Goal: Task Accomplishment & Management: Complete application form

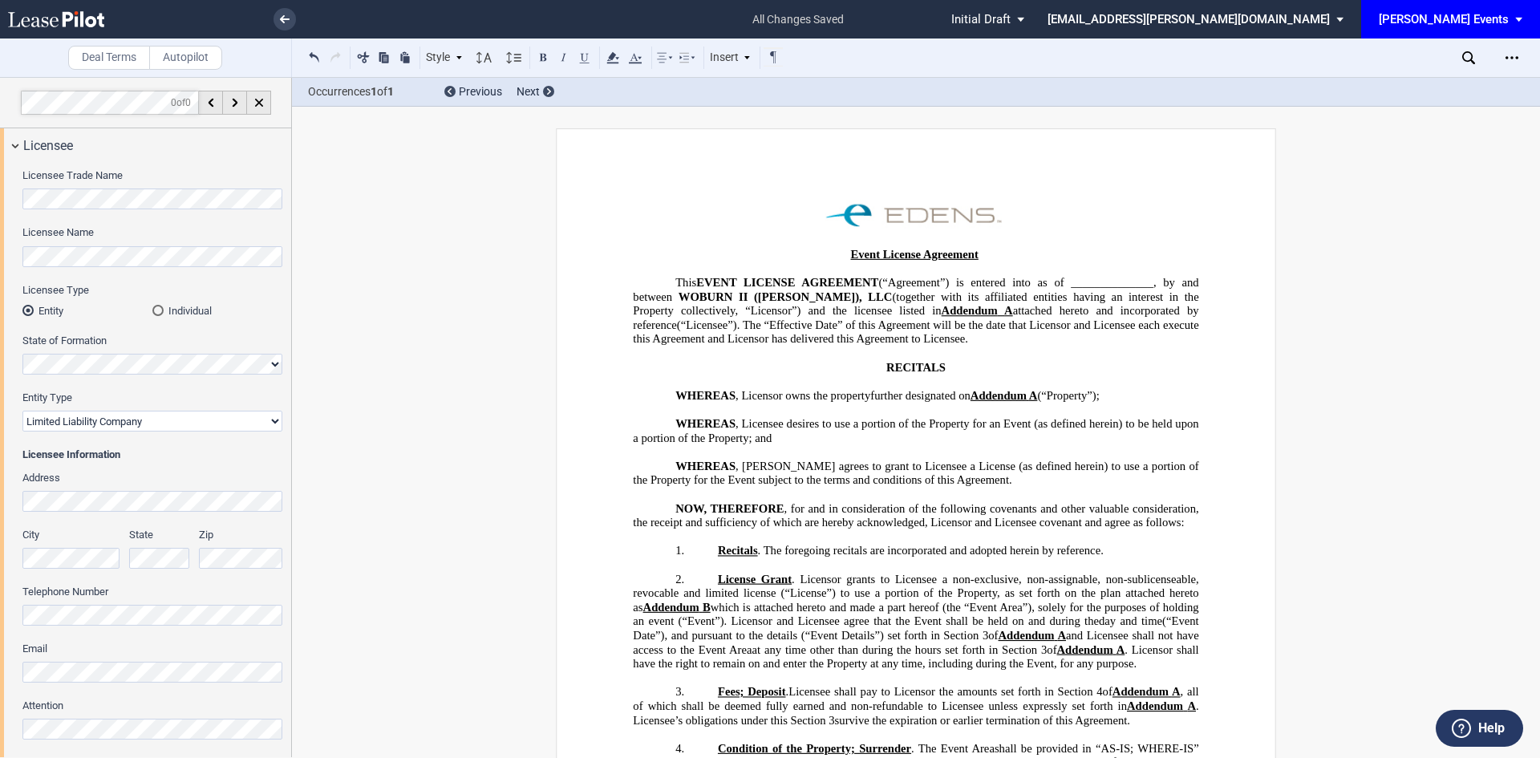
select select "limited liability company"
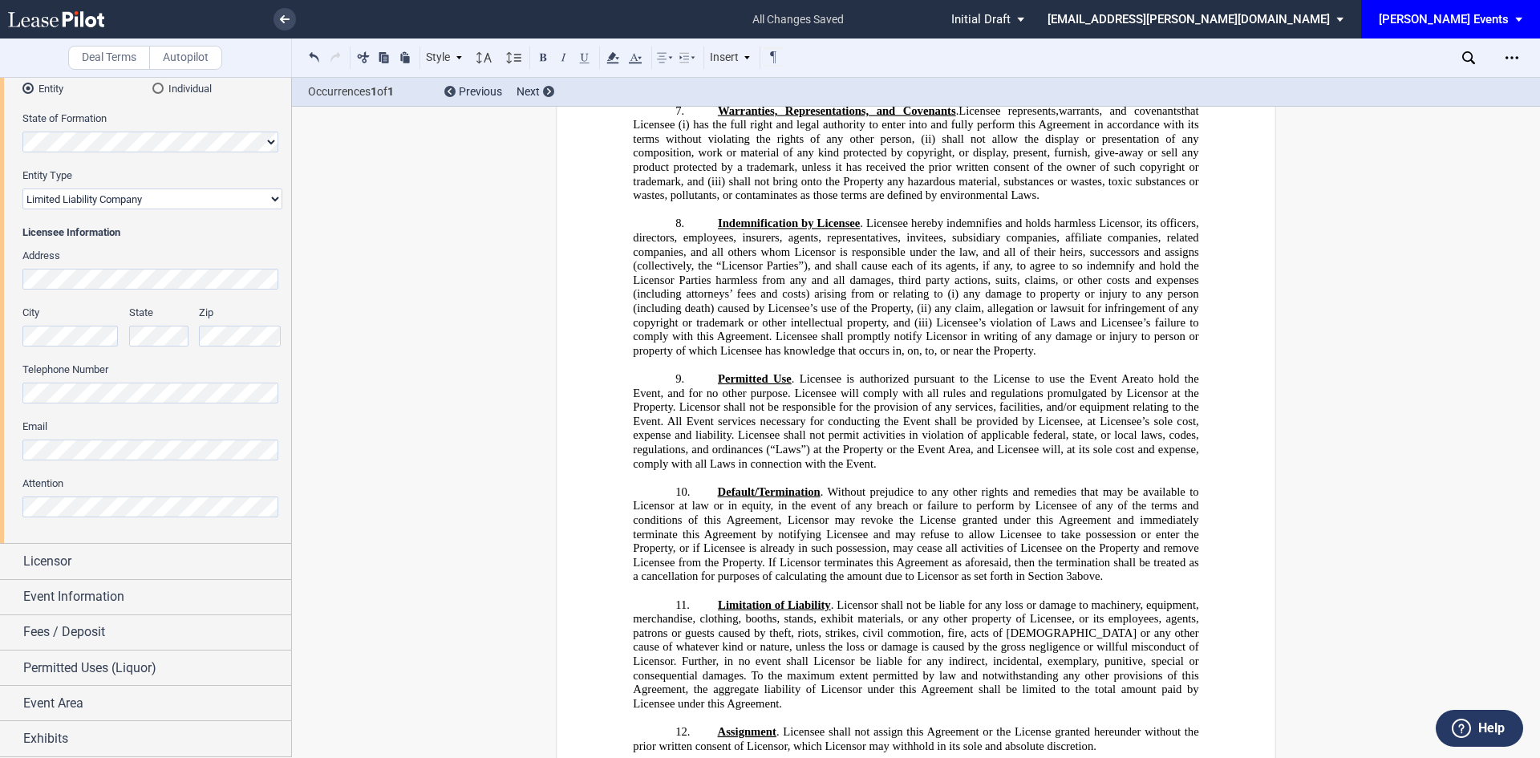
drag, startPoint x: 0, startPoint y: 42, endPoint x: 189, endPoint y: 75, distance: 191.5
click at [157, 70] on div "Deal Terms Autopilot" at bounding box center [146, 58] width 292 height 39
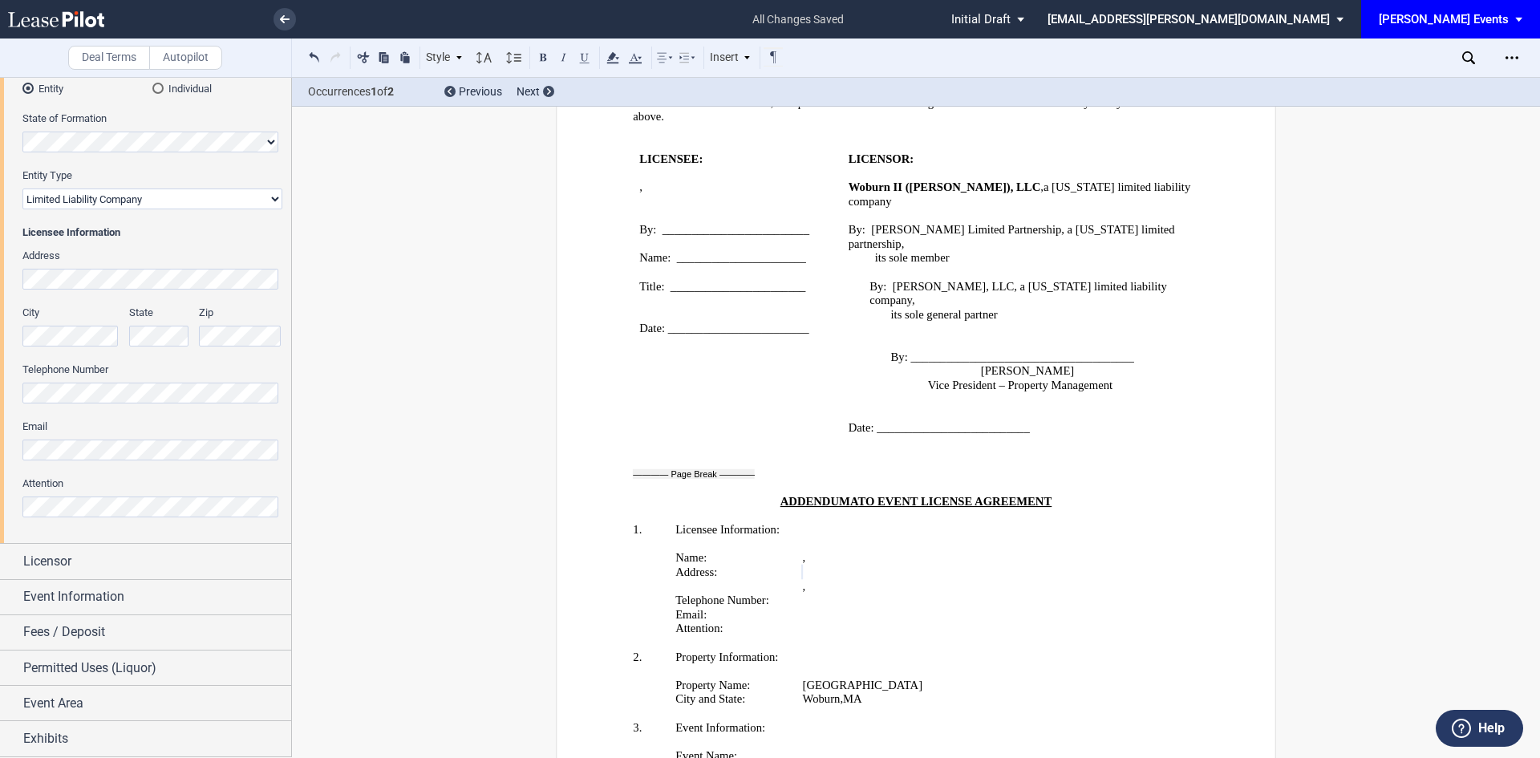
scroll to position [2771, 0]
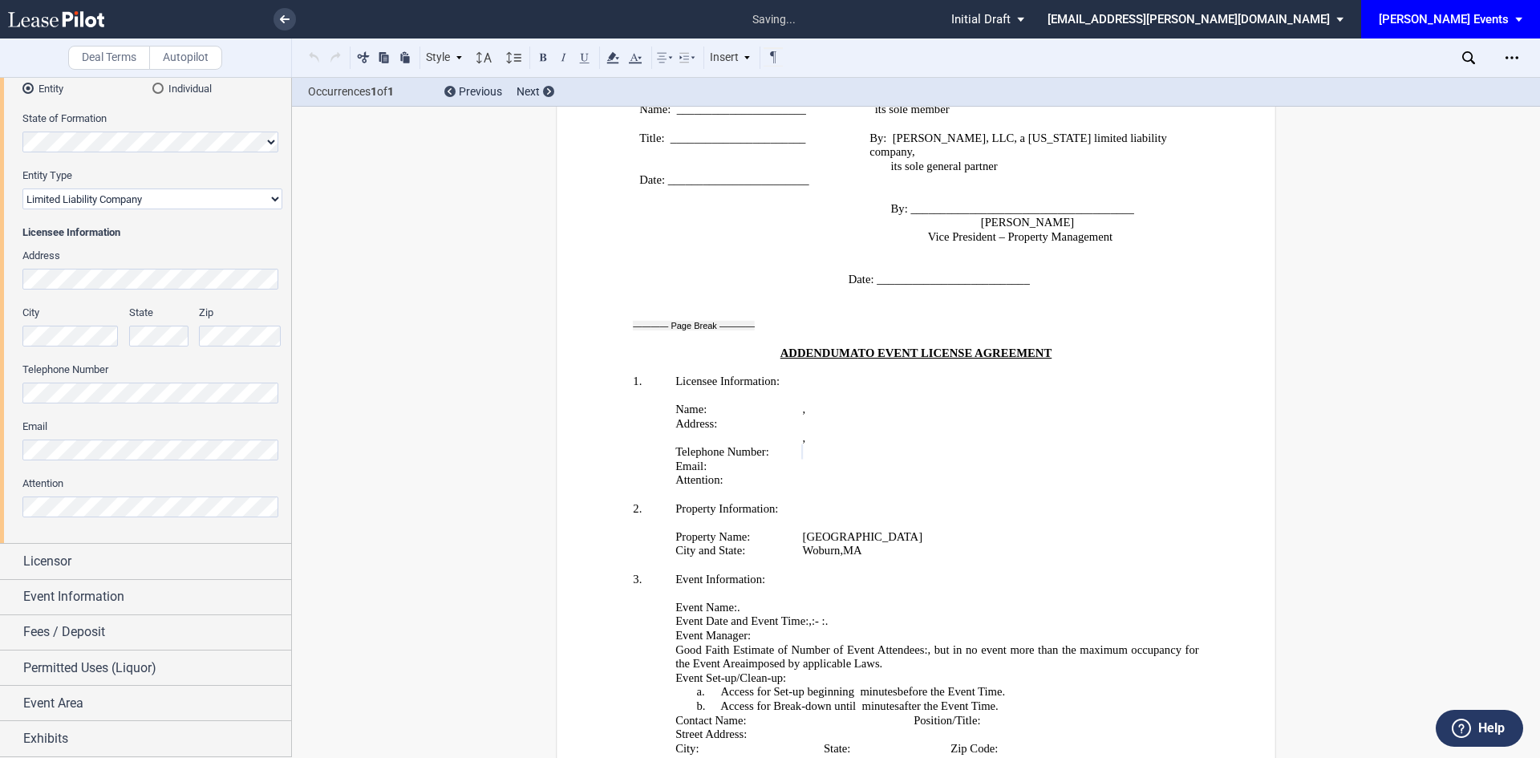
click at [116, 437] on div "Email" at bounding box center [152, 440] width 260 height 41
click at [0, 448] on div "Licensee Trade Name Licensee Name Licensee Type Entity Individual State of Form…" at bounding box center [145, 242] width 291 height 602
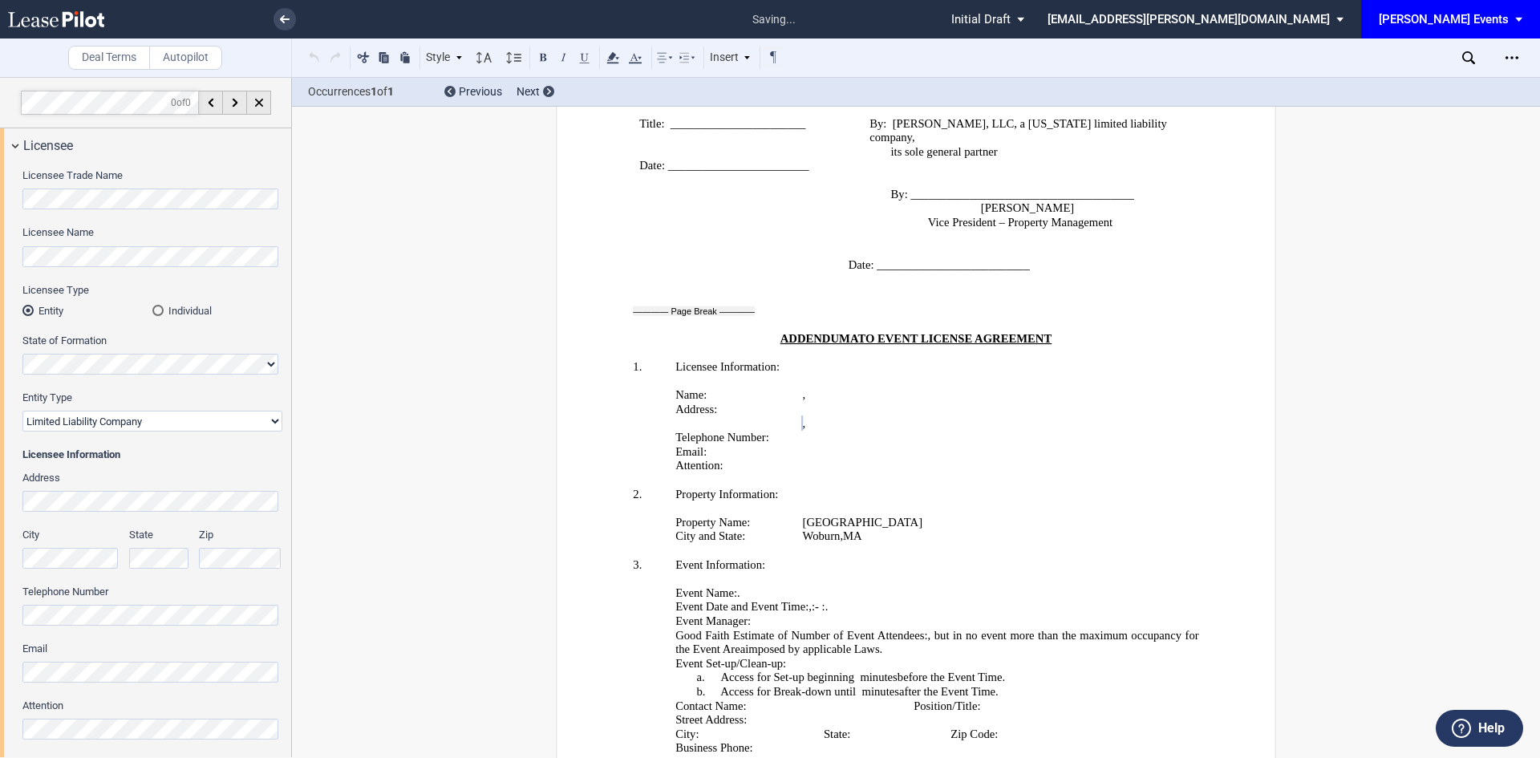
scroll to position [0, 0]
click at [143, 566] on div "City State Zip" at bounding box center [152, 556] width 279 height 57
click at [94, 692] on div "Address City State Zip Telephone Number Email Attention" at bounding box center [152, 614] width 260 height 286
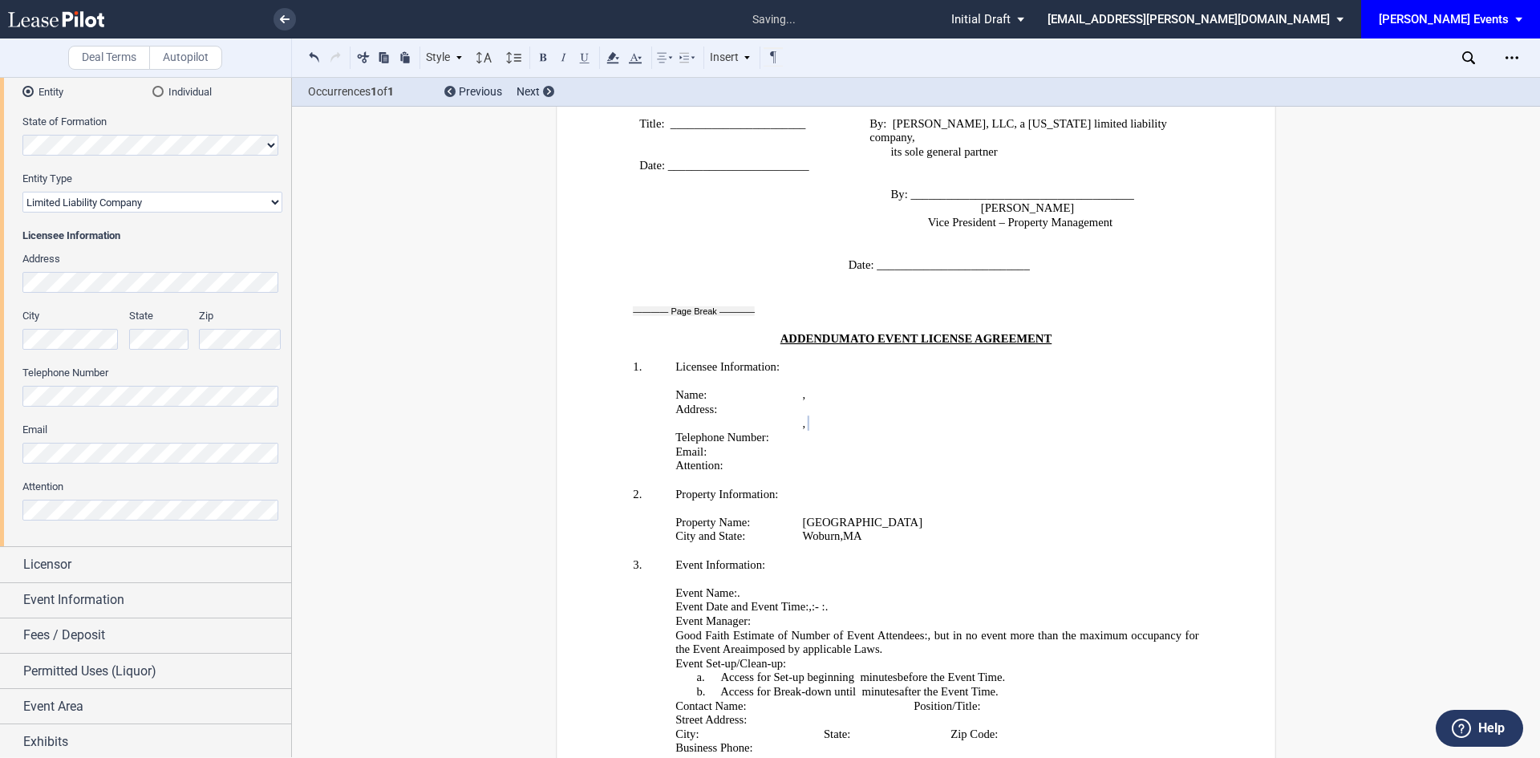
scroll to position [222, 0]
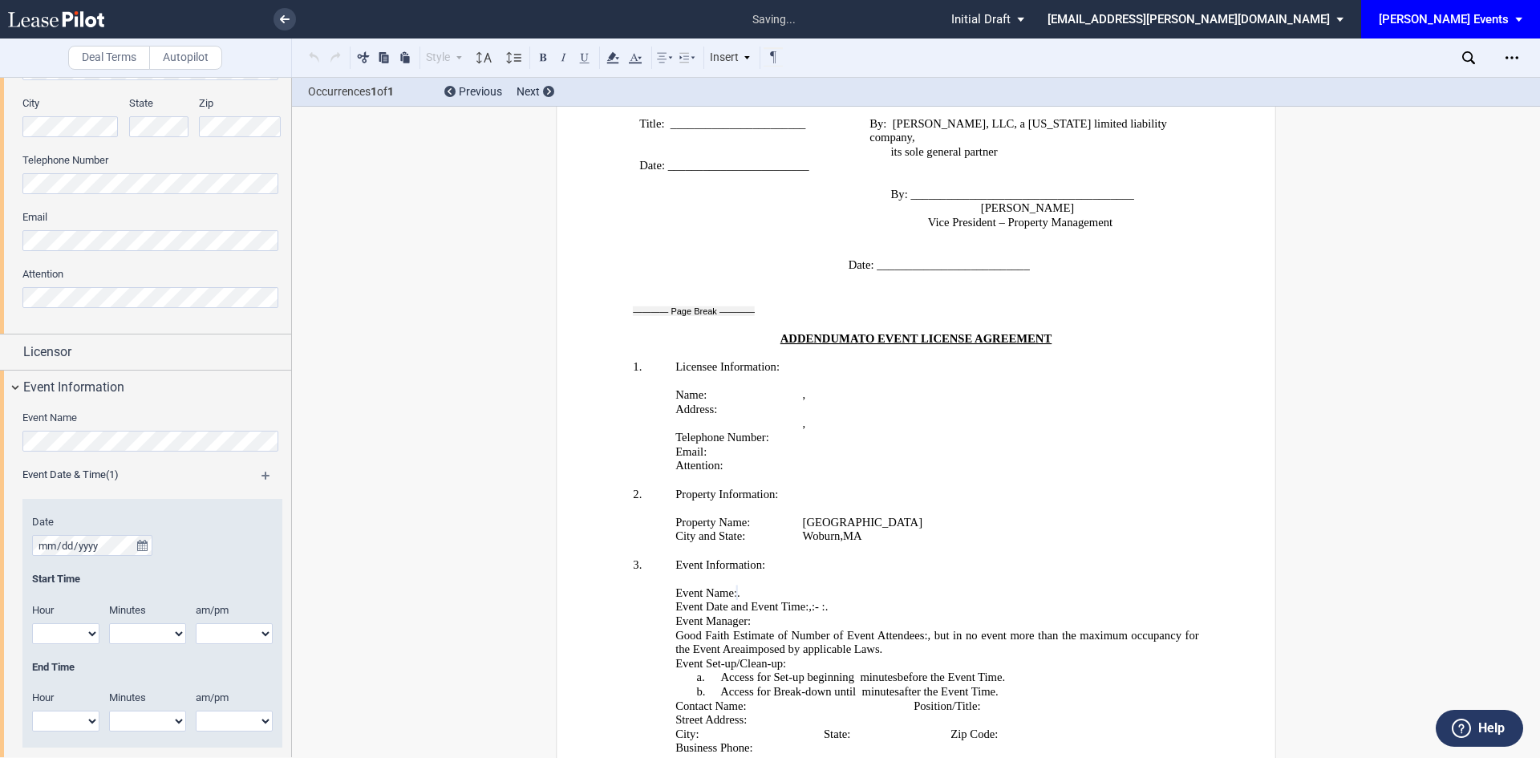
scroll to position [0, 0]
click at [832, 544] on p "﻿" at bounding box center [916, 551] width 566 height 14
click at [833, 614] on p "Event Manager: ﻿ ﻿" at bounding box center [916, 621] width 566 height 14
click at [782, 614] on span "Event Manager: [PERSON_NAME]" at bounding box center [761, 621] width 172 height 14
click at [874, 614] on p "Event Manager: [PERSON_NAME]" at bounding box center [916, 621] width 566 height 14
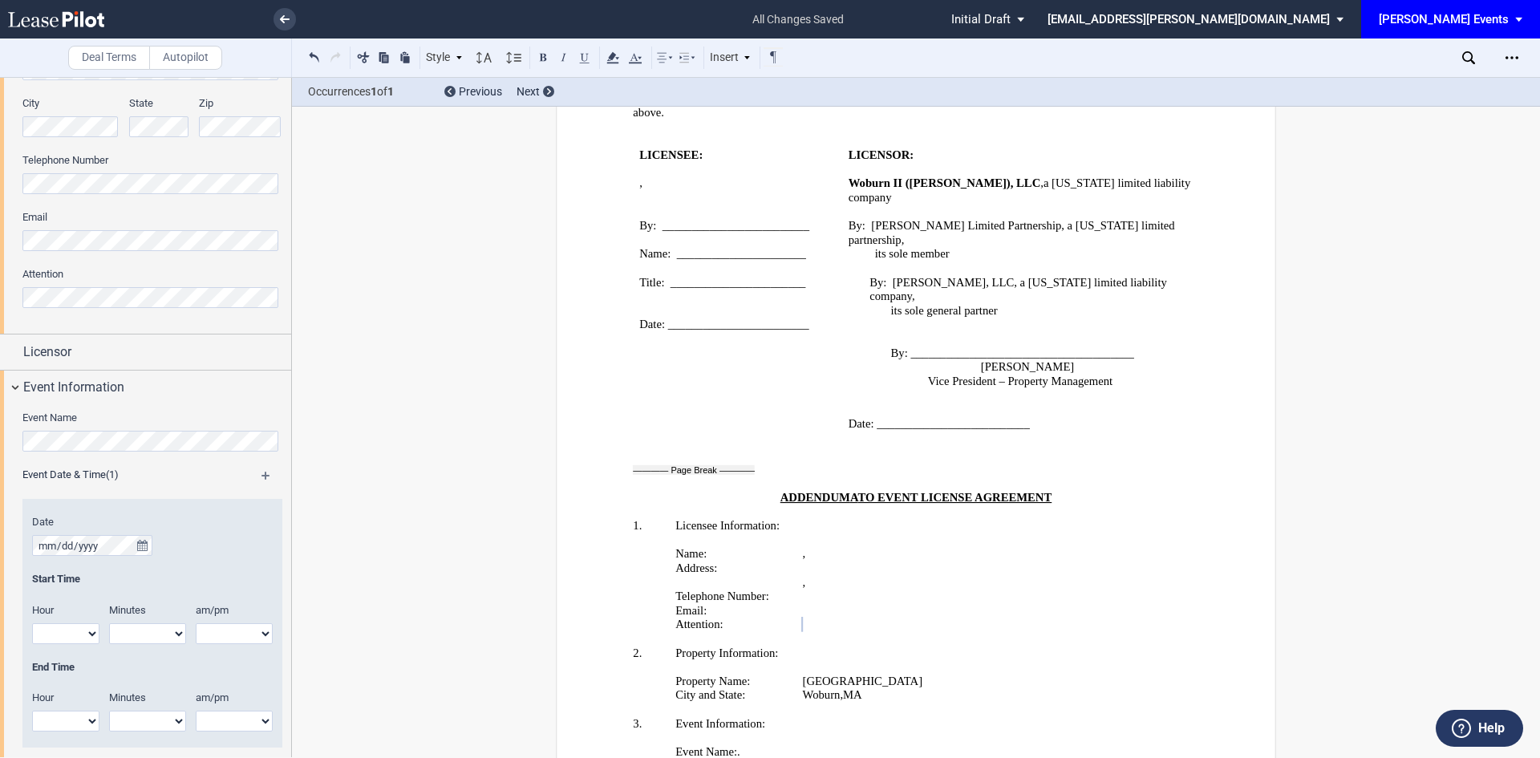
scroll to position [2625, 0]
